Goal: Browse casually: Explore the website without a specific task or goal

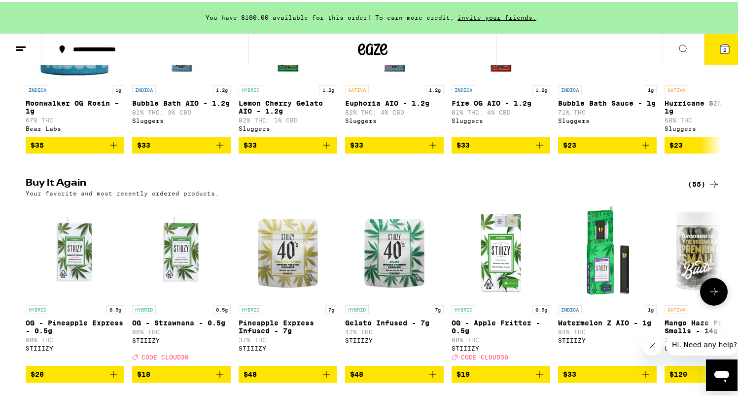
scroll to position [877, 0]
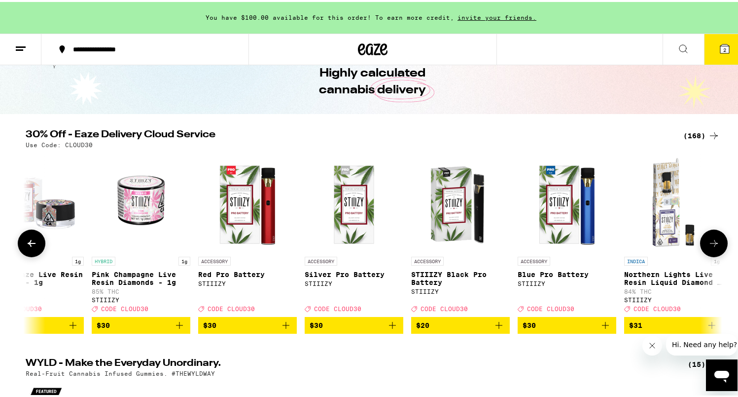
scroll to position [0, 10370]
